Goal: Check status: Check status

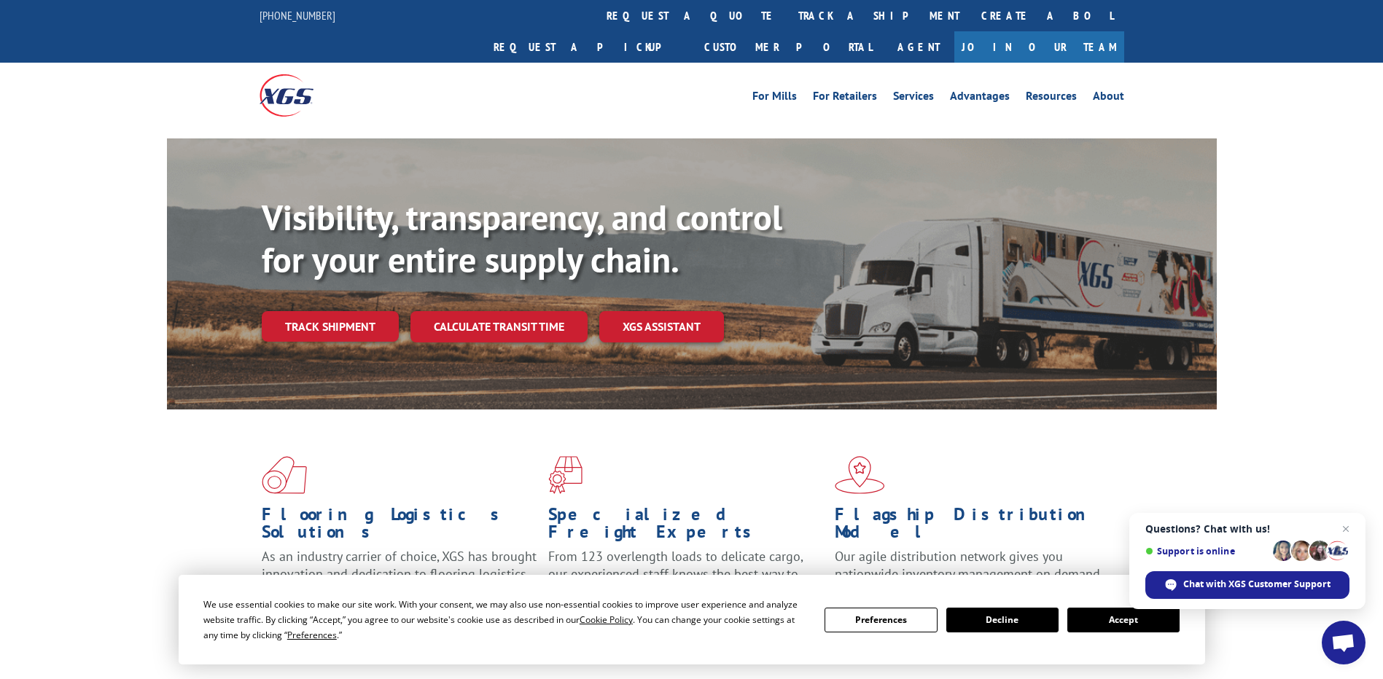
click at [1129, 624] on button "Accept" at bounding box center [1123, 620] width 112 height 25
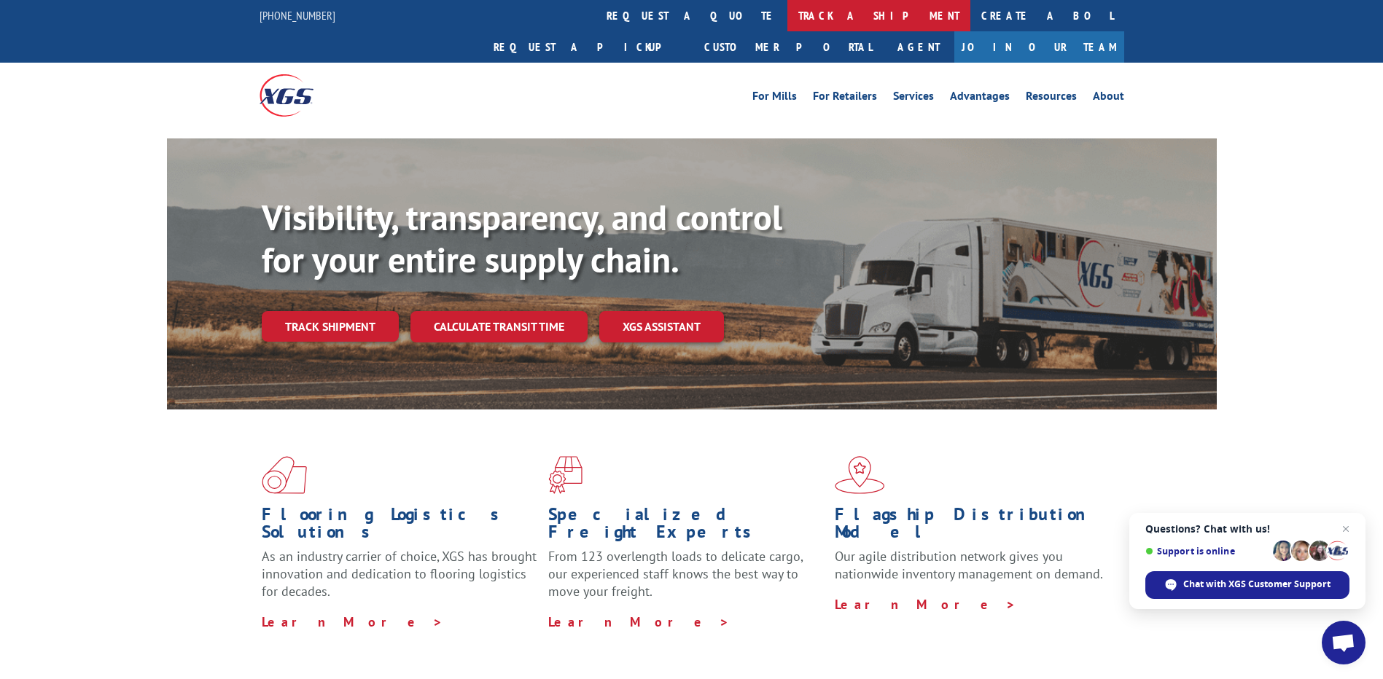
click at [787, 15] on link "track a shipment" at bounding box center [878, 15] width 183 height 31
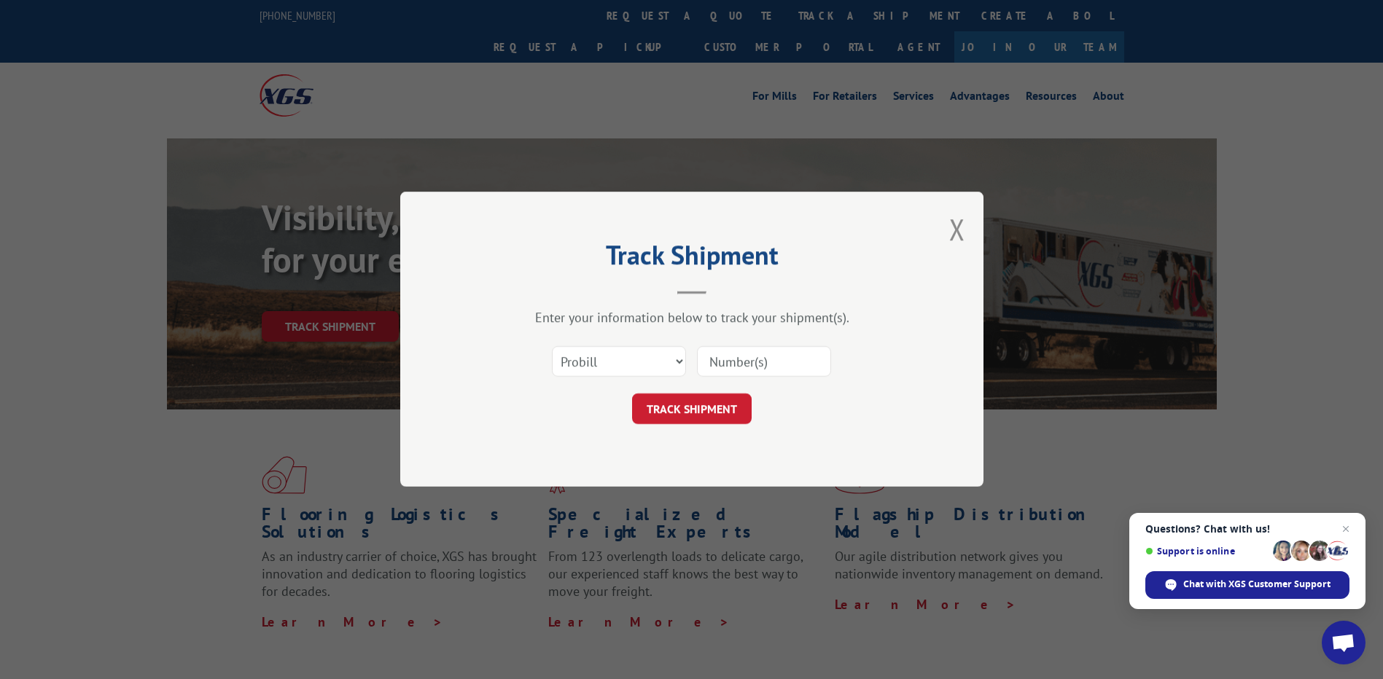
click at [730, 363] on input at bounding box center [764, 362] width 134 height 31
paste input "17595644"
type input "17595644"
click at [707, 411] on button "TRACK SHIPMENT" at bounding box center [692, 409] width 120 height 31
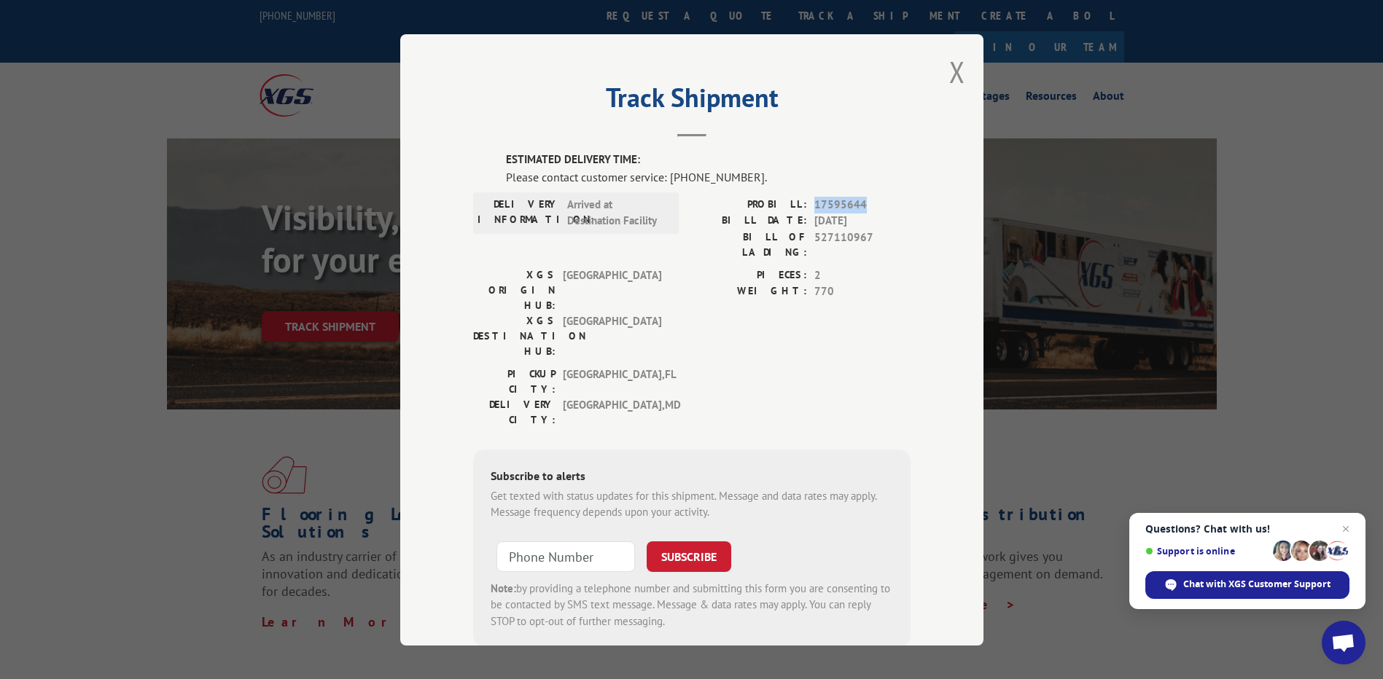
drag, startPoint x: 859, startPoint y: 205, endPoint x: 811, endPoint y: 206, distance: 48.9
click at [814, 206] on span "17595644" at bounding box center [862, 204] width 96 height 17
copy span "17595644"
